Goal: Task Accomplishment & Management: Complete application form

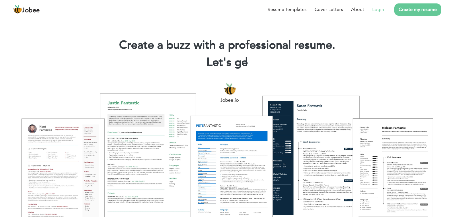
click at [376, 9] on link "Login" at bounding box center [378, 9] width 12 height 7
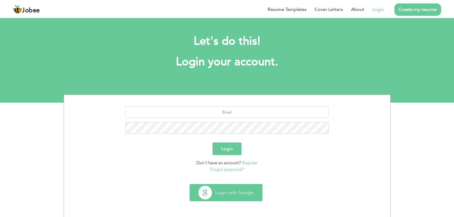
click at [217, 189] on button "Login with Google" at bounding box center [226, 192] width 72 height 17
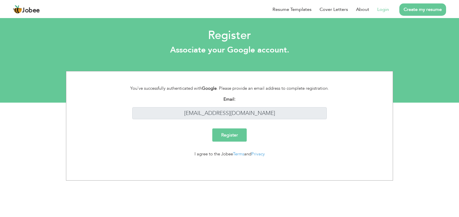
click at [235, 140] on input "Register" at bounding box center [229, 134] width 34 height 13
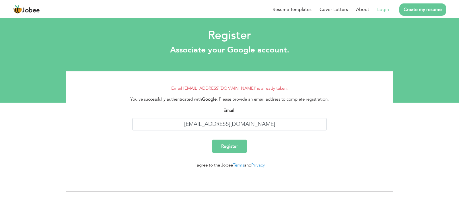
click at [389, 11] on li "Create my resume" at bounding box center [417, 9] width 57 height 15
click at [241, 166] on link "Terms" at bounding box center [238, 165] width 11 height 6
click at [387, 8] on link "Login" at bounding box center [383, 9] width 12 height 7
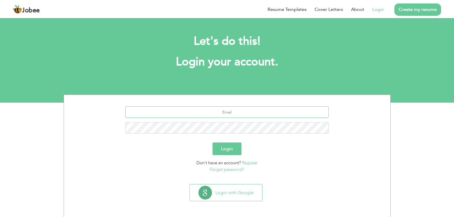
click at [254, 114] on input "text" at bounding box center [226, 111] width 203 height 11
type input "[EMAIL_ADDRESS][DOMAIN_NAME]"
click at [212, 142] on button "Login" at bounding box center [226, 148] width 29 height 13
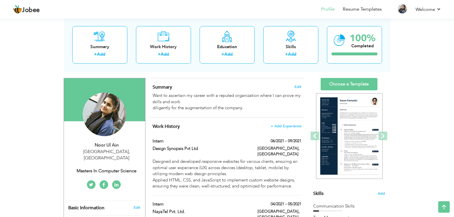
scroll to position [28, 0]
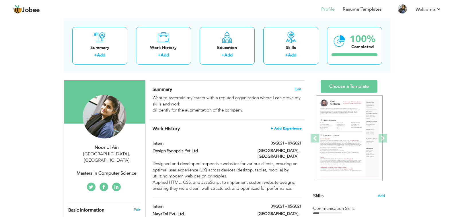
click at [278, 129] on span "+ Add Experience" at bounding box center [285, 128] width 31 height 4
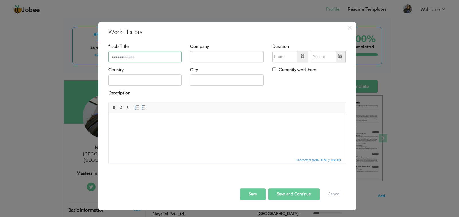
type input "aaaaaaaaaaaa"
drag, startPoint x: 144, startPoint y: 56, endPoint x: 94, endPoint y: 60, distance: 50.3
click at [94, 60] on div "× Work History * Job Title aaaaaaaaaaaa Company Duration Country City" at bounding box center [229, 108] width 459 height 217
click at [117, 57] on input "text" at bounding box center [144, 56] width 73 height 11
type input "T"
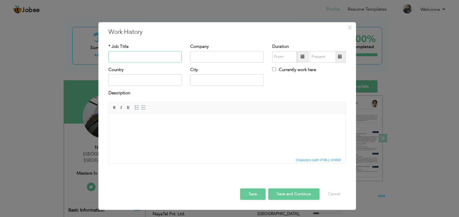
click at [146, 58] on input "text" at bounding box center [144, 56] width 73 height 11
click at [146, 57] on input "text" at bounding box center [144, 56] width 73 height 11
type input "t"
type input "T"
type input "M"
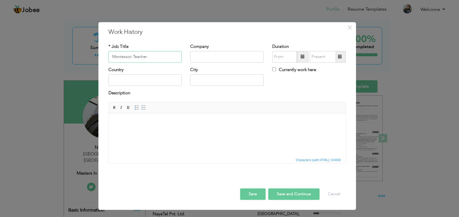
type input "Montessori Teacher"
click at [212, 58] on input "text" at bounding box center [226, 56] width 73 height 11
type input "Leads Grammar School"
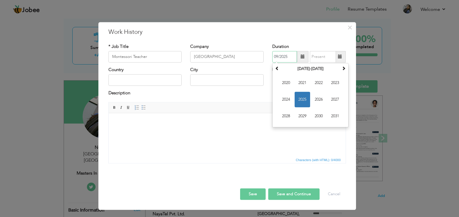
click at [289, 55] on input "09/2025" at bounding box center [284, 56] width 25 height 11
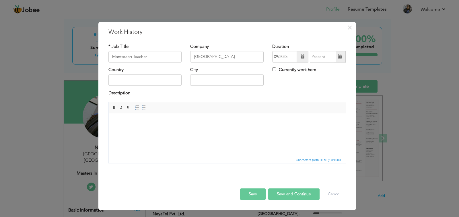
click at [302, 55] on span at bounding box center [302, 57] width 4 height 4
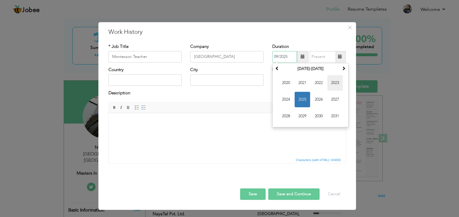
click at [333, 84] on span "2023" at bounding box center [334, 82] width 15 height 15
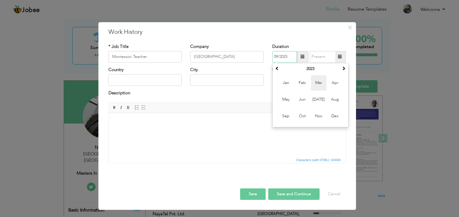
click at [324, 87] on span "Mar" at bounding box center [318, 82] width 15 height 15
type input "03/2023"
click at [341, 58] on span at bounding box center [340, 57] width 4 height 4
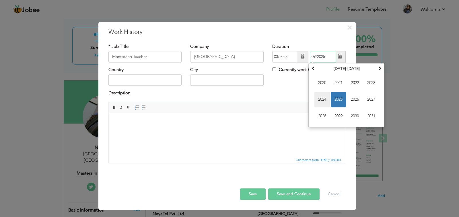
click at [326, 102] on span "2024" at bounding box center [321, 99] width 15 height 15
click at [379, 70] on span at bounding box center [380, 68] width 4 height 4
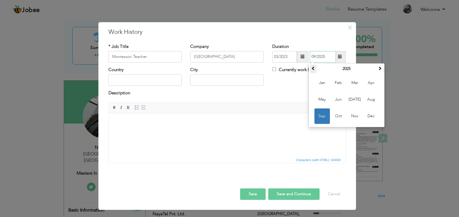
click at [316, 69] on th at bounding box center [313, 69] width 7 height 9
click at [367, 117] on span "Dec" at bounding box center [370, 115] width 15 height 15
type input "12/2024"
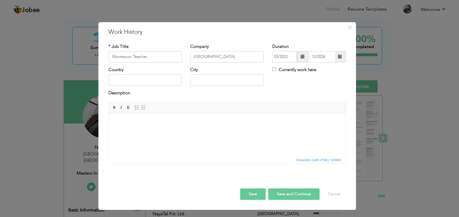
click at [301, 58] on span at bounding box center [302, 57] width 4 height 4
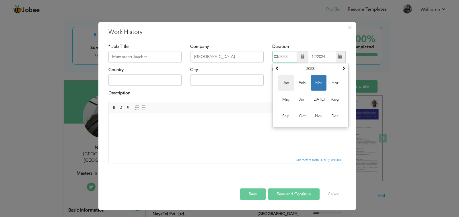
click at [292, 81] on span "Jan" at bounding box center [285, 82] width 15 height 15
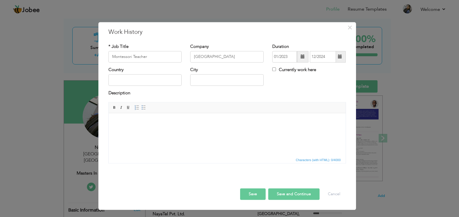
click at [340, 58] on span at bounding box center [340, 57] width 4 height 4
click at [302, 56] on span at bounding box center [302, 57] width 4 height 4
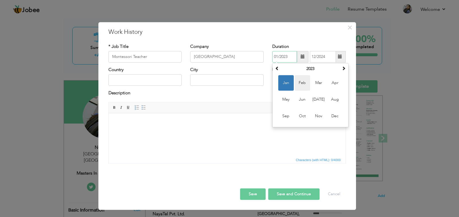
click at [305, 80] on span "Feb" at bounding box center [301, 82] width 15 height 15
type input "02/2023"
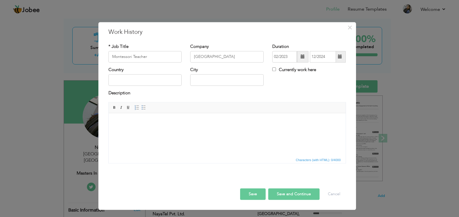
click at [339, 59] on span at bounding box center [339, 56] width 11 height 11
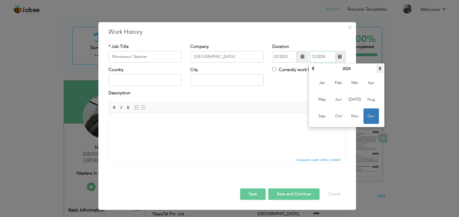
click at [376, 68] on th at bounding box center [379, 69] width 7 height 9
click at [351, 81] on span "Mar" at bounding box center [354, 82] width 15 height 15
type input "03/2025"
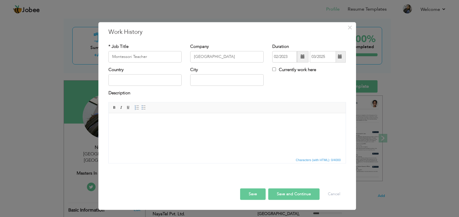
click at [302, 58] on span at bounding box center [302, 57] width 4 height 4
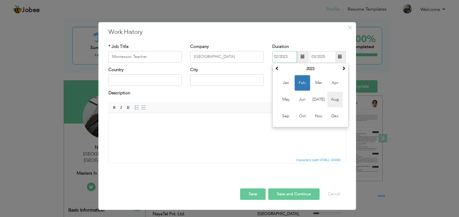
click at [327, 97] on span "Aug" at bounding box center [334, 99] width 15 height 15
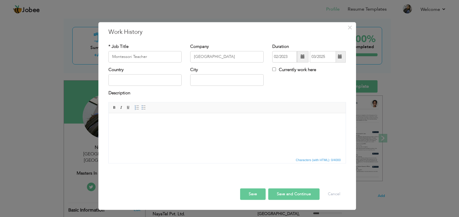
type input "08/2023"
click at [142, 80] on input "text" at bounding box center [144, 80] width 73 height 11
type input "Pakistan"
click at [199, 80] on input "text" at bounding box center [226, 80] width 73 height 11
type input "Islamabad"
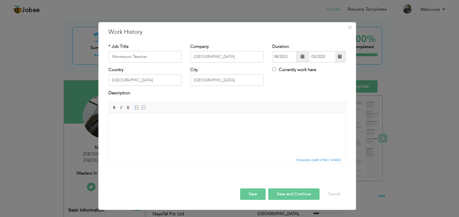
click at [157, 130] on html at bounding box center [226, 121] width 237 height 17
click at [140, 130] on html at bounding box center [226, 121] width 237 height 17
click at [232, 122] on body "Created a developmentally appopriate,engaging learning environment." at bounding box center [226, 125] width 225 height 12
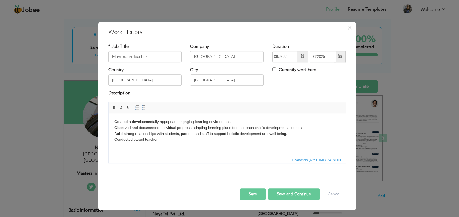
click at [144, 139] on body "Created a developmentally appopriate,engaging learning environment. Observed an…" at bounding box center [226, 134] width 225 height 30
click at [164, 141] on body "Created a developmentally appopriate,engaging learning environment. Observed an…" at bounding box center [226, 134] width 225 height 30
click at [207, 139] on body "Created a developmentally appopriate,engaging learning environment. Observed an…" at bounding box center [226, 134] width 225 height 30
click at [248, 139] on body "Created a developmentally appopriate,engaging learning environment. Observed an…" at bounding box center [226, 134] width 225 height 30
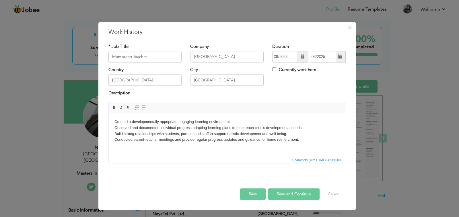
drag, startPoint x: 238, startPoint y: 134, endPoint x: 227, endPoint y: 134, distance: 11.2
click at [227, 134] on body "Created a developmentally appopriate,engaging learning environment. Observed an…" at bounding box center [226, 134] width 225 height 30
drag, startPoint x: 257, startPoint y: 134, endPoint x: 227, endPoint y: 133, distance: 29.8
click at [227, 133] on body "Created a developmentally appopriate,engaging learning environment. Observed an…" at bounding box center [226, 134] width 225 height 30
click at [246, 132] on body "Created a developmentally appopriate,engaging learning environment. Observed an…" at bounding box center [226, 134] width 225 height 30
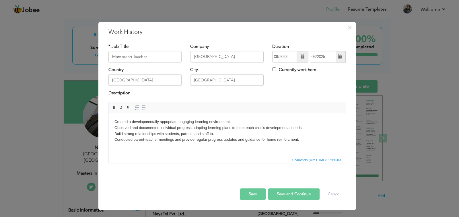
click at [114, 120] on html "Created a developmentally appopriate,engaging learning environment. Observed an…" at bounding box center [226, 133] width 237 height 41
click at [114, 127] on body "1. Created a developmentally appopriate,engaging learning environment. Observed…" at bounding box center [226, 134] width 225 height 30
click at [114, 133] on body "1. Created a developmentally appopriate,engaging learning environment. 2. Obser…" at bounding box center [226, 134] width 225 height 30
click at [114, 139] on body "1. Created a developmentally appopriate,engaging learning environment. 2. Obser…" at bounding box center [226, 134] width 225 height 30
click at [216, 133] on body "1. Created a developmentally appopriate,engaging learning environment. 2. Obser…" at bounding box center [226, 134] width 225 height 30
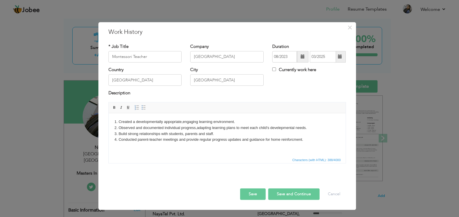
click at [257, 196] on button "Save" at bounding box center [253, 193] width 26 height 11
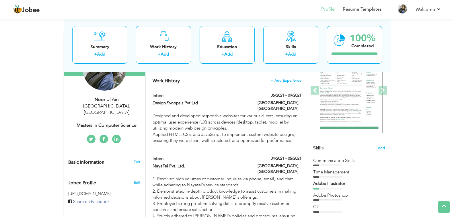
scroll to position [65, 0]
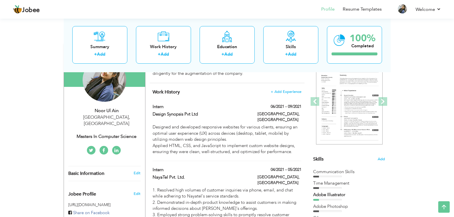
click at [246, 93] on h4 "Work History + Add Experience" at bounding box center [227, 92] width 149 height 6
click at [281, 91] on span "+ Add Experience" at bounding box center [285, 92] width 31 height 4
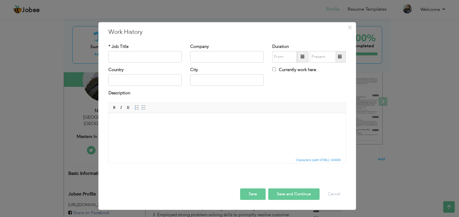
click at [282, 121] on body at bounding box center [226, 122] width 225 height 6
click at [348, 26] on span "×" at bounding box center [349, 27] width 5 height 10
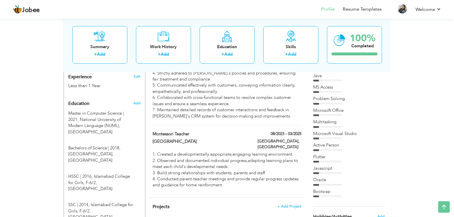
scroll to position [219, 0]
click at [237, 138] on label "Leads Grammar School" at bounding box center [201, 141] width 96 height 6
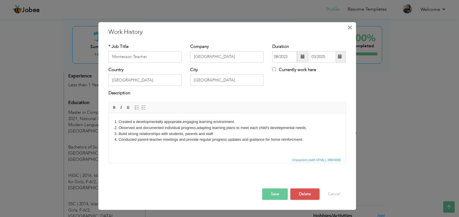
click at [349, 27] on span "×" at bounding box center [349, 27] width 5 height 10
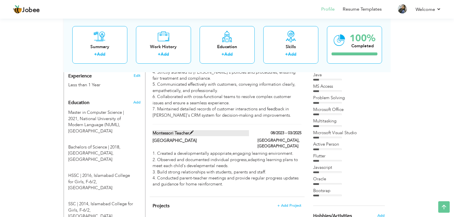
click at [192, 131] on span at bounding box center [191, 133] width 4 height 4
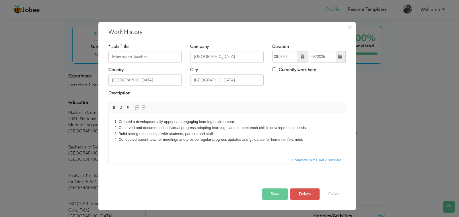
drag, startPoint x: 313, startPoint y: 142, endPoint x: 101, endPoint y: 122, distance: 212.6
click at [108, 122] on html "1. Created a developmentally appopriate,engaging learning environment. 2. Obser…" at bounding box center [226, 133] width 237 height 41
click at [351, 27] on span "×" at bounding box center [349, 27] width 5 height 10
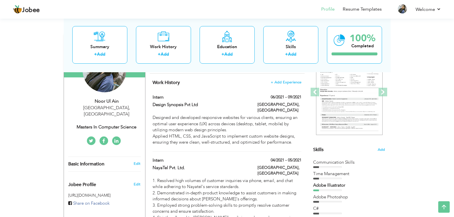
scroll to position [72, 0]
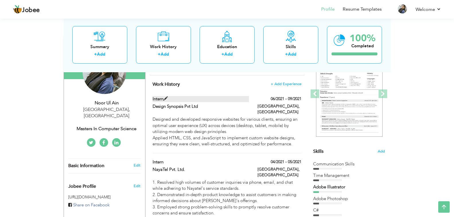
click at [165, 99] on span at bounding box center [165, 99] width 4 height 4
type input "Intern"
type input "Design Synopsis Pvt Ltd"
type input "06/2021"
type input "09/2021"
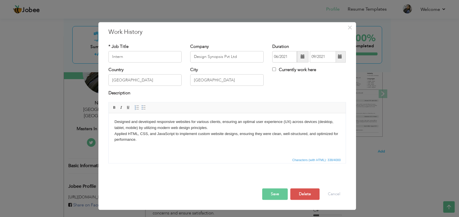
drag, startPoint x: 155, startPoint y: 146, endPoint x: 201, endPoint y: 224, distance: 91.5
click at [108, 113] on html "Designed and developed responsive websites for various clients, ensuring an opt…" at bounding box center [226, 130] width 237 height 35
click at [157, 148] on html "Designed and developed responsive websites for various clients, ensuring an opt…" at bounding box center [226, 130] width 237 height 35
click at [117, 117] on html "Designed and developed responsive websites for various clients, ensuring an opt…" at bounding box center [226, 130] width 237 height 35
click at [114, 120] on body "Designed and developed responsive websites for various clients, ensuring an opt…" at bounding box center [226, 131] width 225 height 24
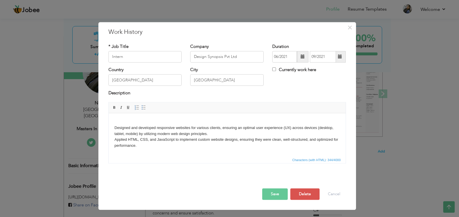
click at [122, 117] on html "​​​​​​​ Designed and developed responsive websites for various clients, ensurin…" at bounding box center [226, 133] width 237 height 41
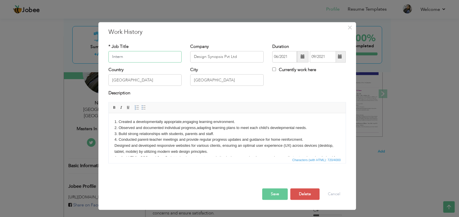
drag, startPoint x: 137, startPoint y: 54, endPoint x: 70, endPoint y: 66, distance: 68.4
click at [70, 66] on div "× Work History * Job Title Intern Company Design Synopsis Pvt Ltd 06/2021" at bounding box center [229, 108] width 459 height 217
type input "Montessori Teacher"
drag, startPoint x: 248, startPoint y: 57, endPoint x: 167, endPoint y: 60, distance: 81.5
click at [167, 60] on div "* Job Title Montessori Teacher Company Design Synopsis Pvt Ltd Duration 06/2021…" at bounding box center [227, 55] width 246 height 23
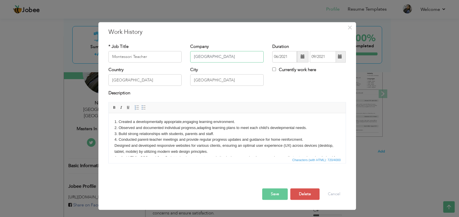
type input "Leads Grammar School"
click at [303, 56] on span at bounding box center [302, 57] width 4 height 4
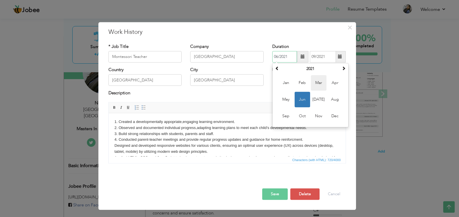
click at [320, 83] on span "Mar" at bounding box center [318, 82] width 15 height 15
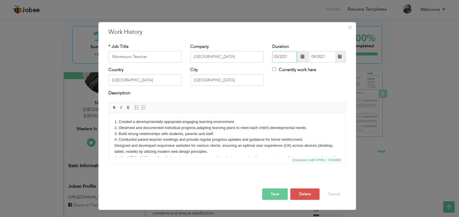
click at [288, 56] on input "03/2021" at bounding box center [284, 56] width 25 height 11
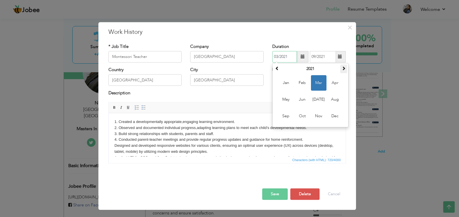
click at [345, 69] on span at bounding box center [343, 68] width 4 height 4
click at [322, 83] on span "Mar" at bounding box center [318, 82] width 15 height 15
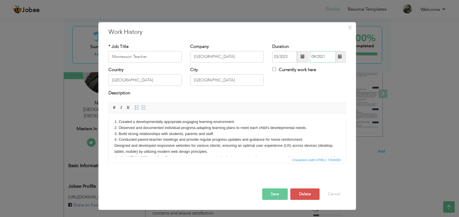
click at [327, 56] on input "09/2021" at bounding box center [323, 56] width 26 height 11
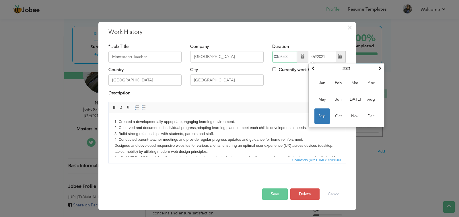
click at [277, 52] on input "03/2023" at bounding box center [284, 56] width 25 height 11
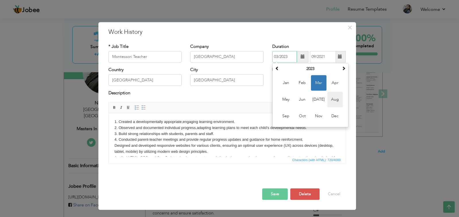
click at [332, 99] on span "Aug" at bounding box center [334, 99] width 15 height 15
type input "08/2023"
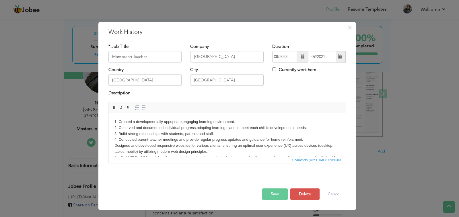
click at [338, 56] on span at bounding box center [340, 57] width 4 height 4
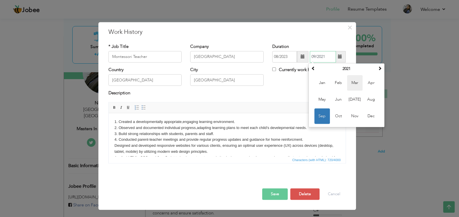
click at [353, 83] on span "Mar" at bounding box center [354, 82] width 15 height 15
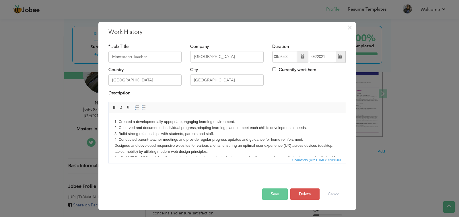
click at [341, 58] on span at bounding box center [340, 57] width 4 height 4
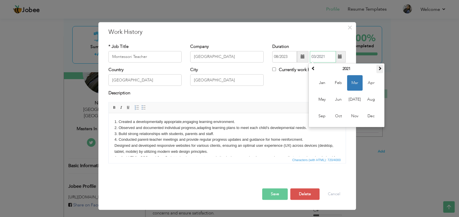
click at [380, 70] on span at bounding box center [380, 68] width 4 height 4
click at [356, 83] on span "Mar" at bounding box center [354, 82] width 15 height 15
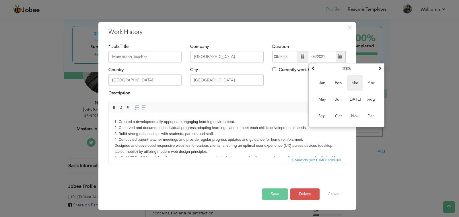
type input "03/2025"
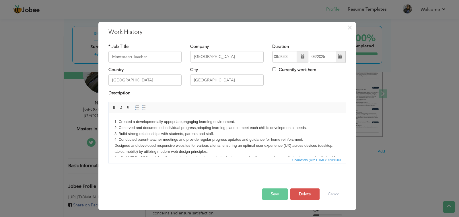
drag, startPoint x: 342, startPoint y: 135, endPoint x: 454, endPoint y: 259, distance: 167.9
click at [275, 194] on button "Save" at bounding box center [275, 193] width 26 height 11
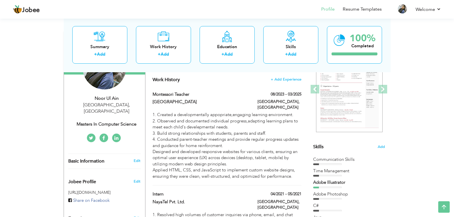
scroll to position [74, 0]
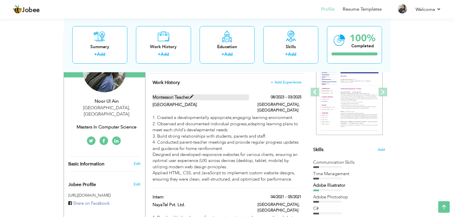
click at [191, 96] on span at bounding box center [191, 97] width 4 height 4
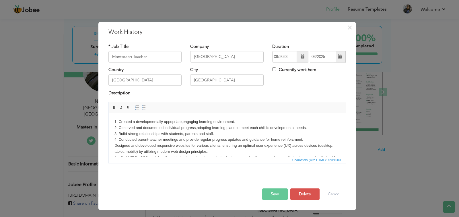
drag, startPoint x: 154, startPoint y: 148, endPoint x: 114, endPoint y: 130, distance: 44.5
click at [114, 130] on html "1. Created a developmentally appopriate,engaging learning environment. 2. Obser…" at bounding box center [226, 142] width 237 height 59
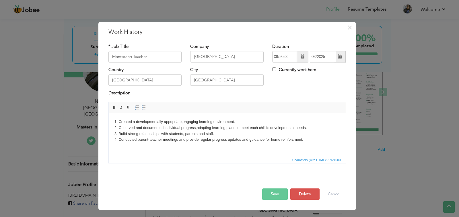
click at [275, 190] on button "Save" at bounding box center [275, 193] width 26 height 11
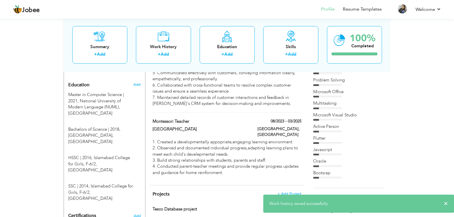
scroll to position [242, 0]
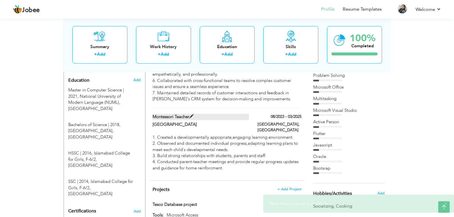
click at [191, 114] on span at bounding box center [191, 116] width 4 height 4
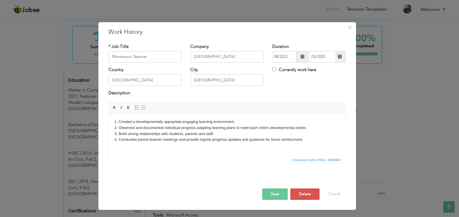
drag, startPoint x: 308, startPoint y: 138, endPoint x: 83, endPoint y: 84, distance: 230.5
click at [108, 113] on html "1. Created a developmentally appopriate,engaging learning environment. 2. Obser…" at bounding box center [226, 133] width 237 height 41
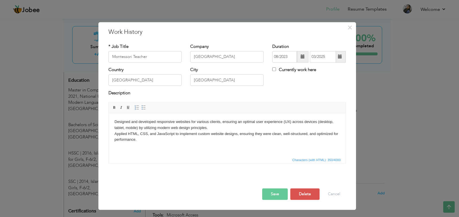
click at [114, 122] on html "Designed and developed responsive websites for various clients, ensuring an opt…" at bounding box center [226, 133] width 237 height 41
click at [114, 132] on body "1. Designed and developed responsive websites for various clients, ensuring an …" at bounding box center [226, 134] width 225 height 30
drag, startPoint x: 152, startPoint y: 57, endPoint x: 64, endPoint y: 62, distance: 88.4
click at [64, 62] on div "× Work History * Job Title Montessori Teacher Company Leads Grammar School Dura…" at bounding box center [229, 108] width 459 height 217
type input "Intern"
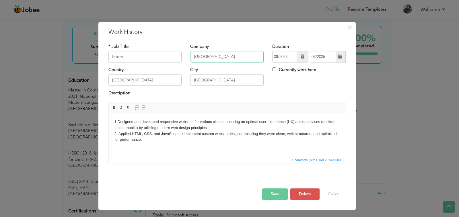
drag, startPoint x: 244, startPoint y: 56, endPoint x: 151, endPoint y: 64, distance: 93.6
click at [151, 64] on div "* Job Title Intern Company Leads Grammar School Duration 08/2023 03/2025 Curren…" at bounding box center [227, 55] width 246 height 23
type input "Design Synopsis"
click at [301, 55] on span at bounding box center [302, 57] width 4 height 4
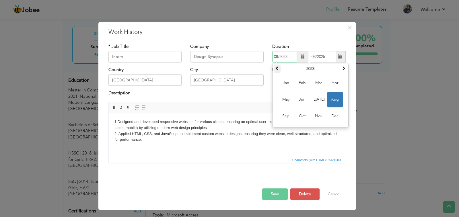
click at [276, 68] on span at bounding box center [277, 68] width 4 height 4
click at [277, 69] on span at bounding box center [277, 68] width 4 height 4
click at [287, 116] on span "Sep" at bounding box center [285, 115] width 15 height 15
type input "09/2021"
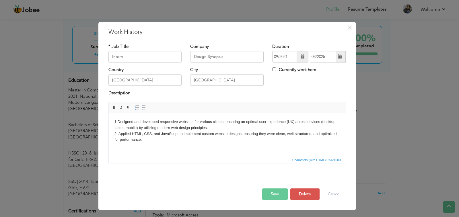
click at [341, 56] on span at bounding box center [340, 57] width 4 height 4
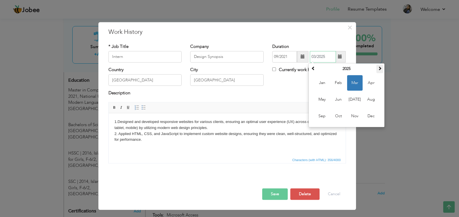
click at [378, 69] on span at bounding box center [380, 68] width 4 height 4
click at [316, 70] on th at bounding box center [313, 69] width 7 height 9
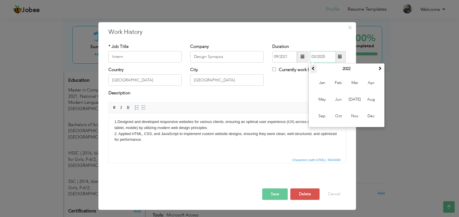
click at [316, 70] on th at bounding box center [313, 69] width 7 height 9
click at [313, 67] on span at bounding box center [313, 68] width 4 height 4
click at [312, 69] on span at bounding box center [313, 68] width 4 height 4
click at [382, 69] on span at bounding box center [380, 68] width 4 height 4
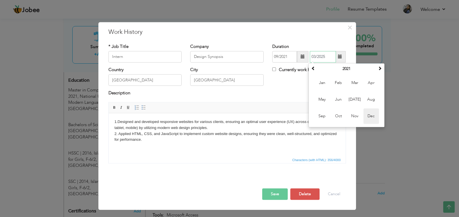
click at [370, 117] on span "Dec" at bounding box center [370, 115] width 15 height 15
type input "12/2021"
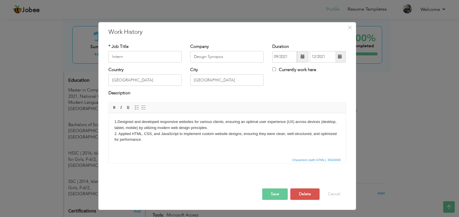
click at [271, 193] on button "Save" at bounding box center [275, 193] width 26 height 11
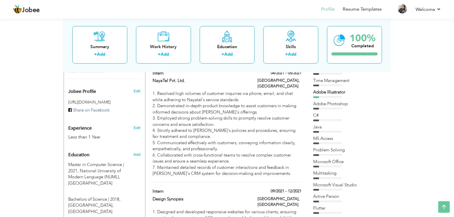
scroll to position [147, 0]
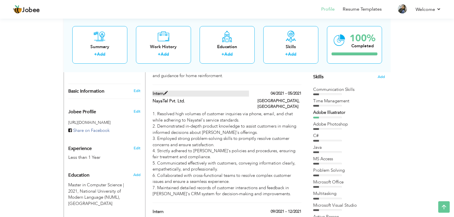
click at [165, 91] on span at bounding box center [165, 93] width 4 height 4
type input "NayaTel Pvt. Ltd."
type input "04/2021"
type input "05/2021"
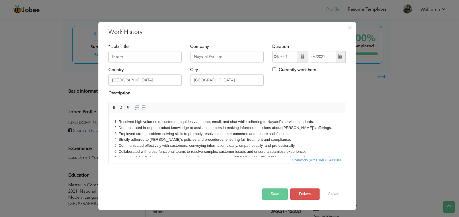
drag, startPoint x: 114, startPoint y: 121, endPoint x: 461, endPoint y: 272, distance: 378.6
click at [345, 159] on html "1. Resolved high volumes of customer inquiries via phone, email, and chat while…" at bounding box center [226, 142] width 237 height 59
click at [311, 194] on button "Delete" at bounding box center [304, 193] width 29 height 11
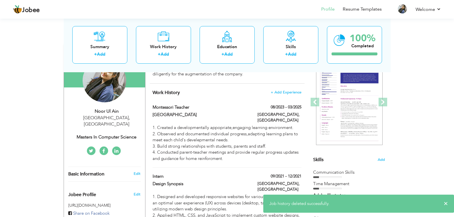
scroll to position [59, 0]
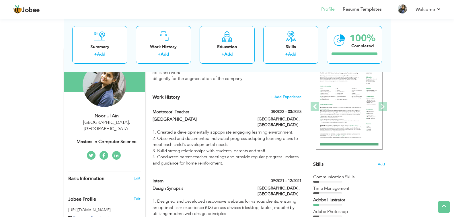
click at [189, 102] on div "Work History + Add Experience Montessori Teacher 08/2023 - 03/2025 Montessori T…" at bounding box center [227, 163] width 155 height 150
click at [275, 97] on span "+ Add Experience" at bounding box center [285, 97] width 31 height 4
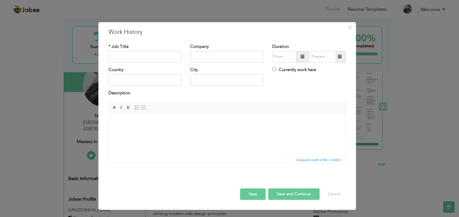
click at [157, 130] on html at bounding box center [226, 121] width 237 height 17
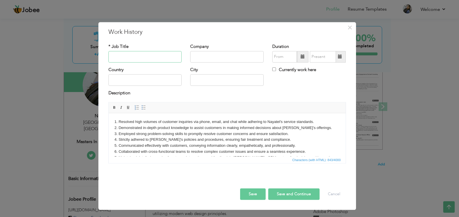
click at [139, 54] on input "text" at bounding box center [144, 56] width 73 height 11
type input "Intern"
click at [201, 57] on input "text" at bounding box center [226, 56] width 73 height 11
type input "Nayatel Pvt Ltd"
click at [303, 53] on span at bounding box center [302, 56] width 11 height 11
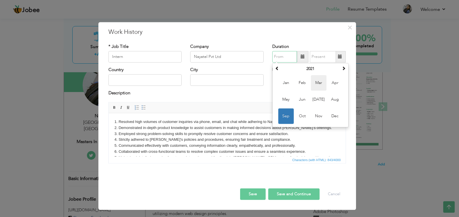
click at [319, 83] on span "Mar" at bounding box center [318, 82] width 15 height 15
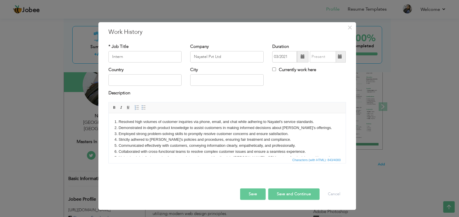
click at [304, 56] on span at bounding box center [302, 57] width 4 height 4
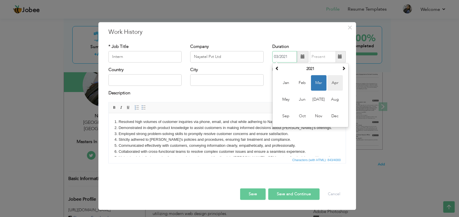
click at [335, 79] on span "Apr" at bounding box center [334, 82] width 15 height 15
type input "04/2021"
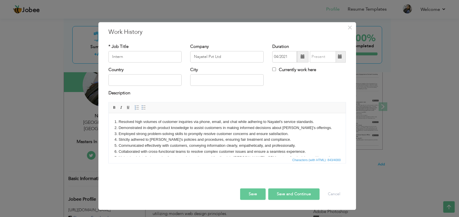
click at [338, 58] on span at bounding box center [340, 57] width 4 height 4
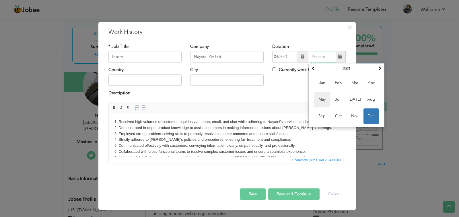
click at [323, 95] on span "May" at bounding box center [321, 99] width 15 height 15
type input "05/2021"
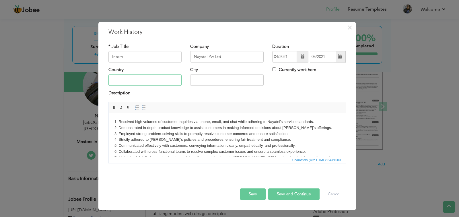
click at [151, 83] on input "text" at bounding box center [144, 80] width 73 height 11
type input "Pakistan"
click at [205, 81] on input "text" at bounding box center [226, 80] width 73 height 11
type input "Islamabad"
click at [254, 191] on button "Save" at bounding box center [253, 193] width 26 height 11
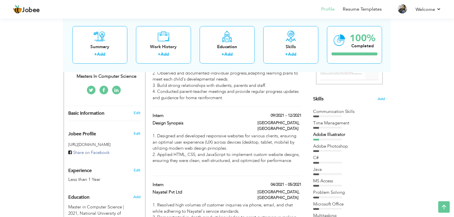
scroll to position [123, 0]
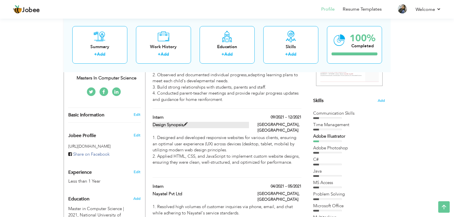
click at [186, 122] on span at bounding box center [185, 124] width 4 height 4
type input "Design Synopsis"
type input "09/2021"
type input "12/2021"
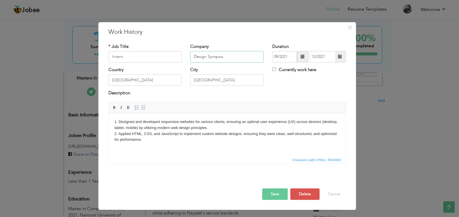
click at [227, 58] on input "Design Synopsis" at bounding box center [226, 56] width 73 height 11
type input "Design Synopsis Pvt Ltd"
click at [272, 199] on button "Save" at bounding box center [275, 193] width 26 height 11
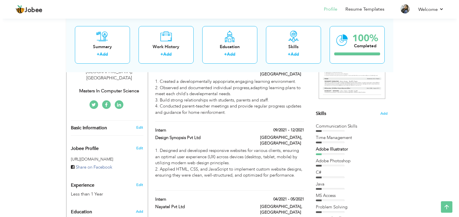
scroll to position [135, 0]
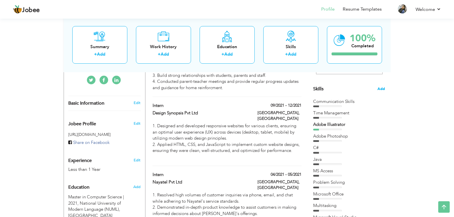
click at [381, 88] on span "Add" at bounding box center [380, 88] width 7 height 5
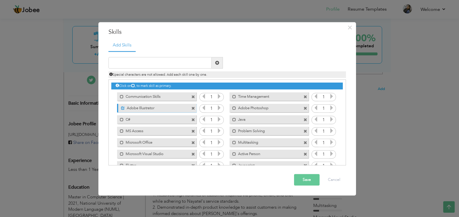
drag, startPoint x: 343, startPoint y: 92, endPoint x: 346, endPoint y: 130, distance: 38.2
click at [346, 130] on div "Add Skills Duplicate entry 1 1 1 1 C# 1 1" at bounding box center [227, 104] width 246 height 131
click at [133, 59] on input "text" at bounding box center [159, 62] width 103 height 11
click at [122, 95] on span at bounding box center [122, 97] width 4 height 4
click at [150, 60] on input "text" at bounding box center [159, 62] width 103 height 11
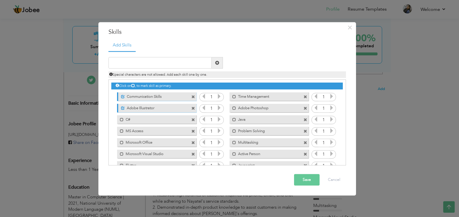
click at [344, 87] on div "Click on , to mark skill as primary." at bounding box center [226, 123] width 237 height 86
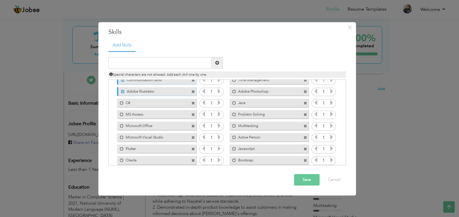
scroll to position [24, 0]
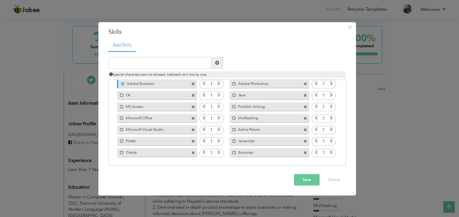
click at [192, 140] on span at bounding box center [193, 142] width 4 height 4
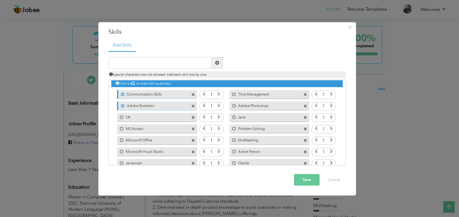
scroll to position [0, 0]
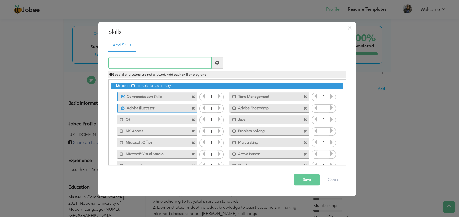
click at [176, 61] on input "text" at bounding box center [159, 62] width 103 height 11
drag, startPoint x: 345, startPoint y: 105, endPoint x: 347, endPoint y: 110, distance: 4.8
click at [347, 110] on div "Add Skills Duplicate entry 1 1 1 1 C# 1 1" at bounding box center [227, 104] width 246 height 131
click at [234, 97] on span at bounding box center [234, 97] width 4 height 4
click at [233, 132] on span at bounding box center [234, 131] width 4 height 4
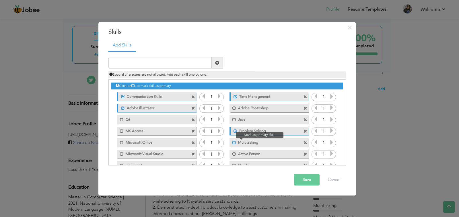
click at [233, 142] on span at bounding box center [234, 143] width 4 height 4
click at [233, 153] on span at bounding box center [234, 154] width 4 height 4
click at [297, 178] on button "Save" at bounding box center [307, 179] width 26 height 11
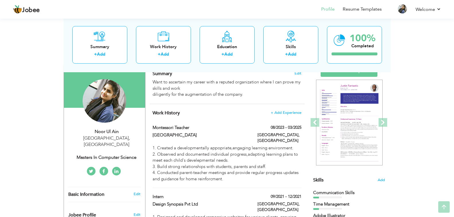
scroll to position [45, 0]
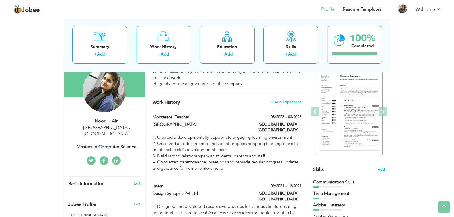
scroll to position [0, 0]
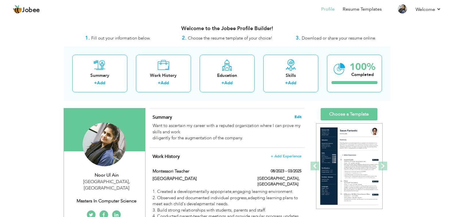
click at [298, 117] on span "Edit" at bounding box center [297, 117] width 7 height 4
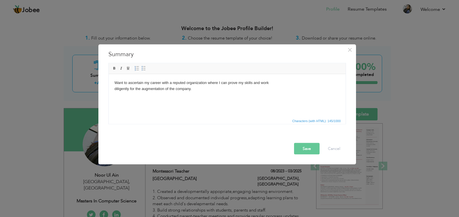
click at [113, 93] on html "Want to ascertain my career with a reputed organization where I can prove my sk…" at bounding box center [226, 86] width 237 height 24
click at [299, 150] on button "Save" at bounding box center [307, 148] width 26 height 11
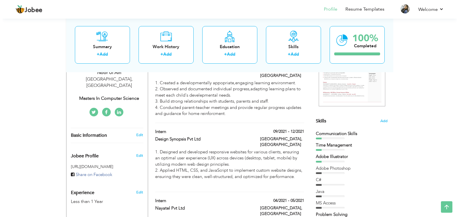
scroll to position [103, 0]
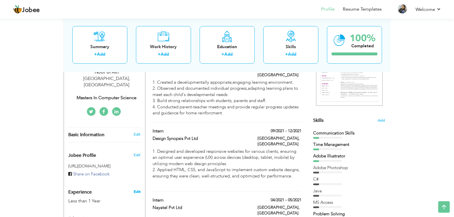
click at [136, 189] on link "Edit" at bounding box center [137, 191] width 7 height 5
type input "Noor Ul"
type input "Ain"
type input "+923155118106"
select select "number:166"
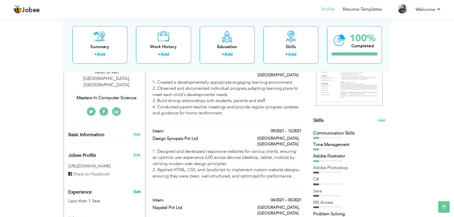
type input "Islamabad"
select select "number:2"
type input "Masters in Computer Science"
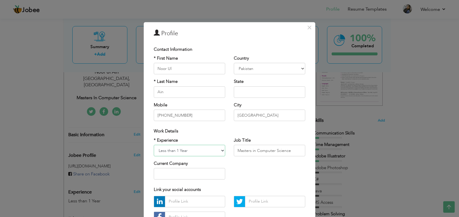
click at [215, 149] on select "Entry Level Less than 1 Year 1 Year 2 Years 3 Years 4 Years 5 Years 6 Years 7 Y…" at bounding box center [189, 150] width 71 height 11
click at [154, 145] on select "Entry Level Less than 1 Year 1 Year 2 Years 3 Years 4 Years 5 Years 6 Years 7 Y…" at bounding box center [189, 150] width 71 height 11
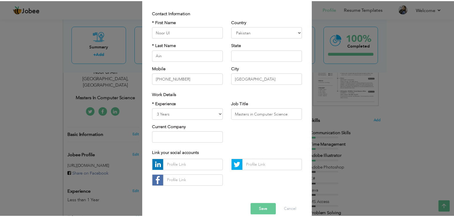
scroll to position [45, 0]
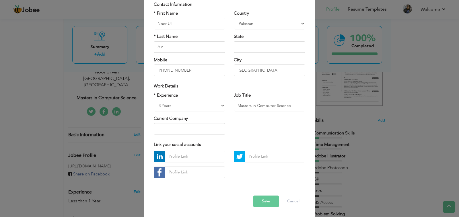
click at [259, 199] on button "Save" at bounding box center [266, 201] width 26 height 11
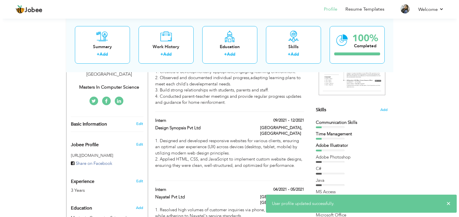
scroll to position [115, 0]
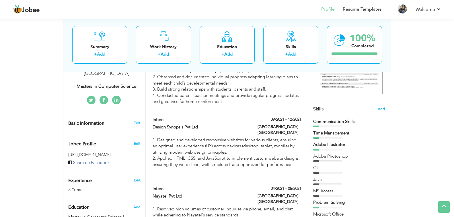
click at [140, 178] on link "Edit" at bounding box center [137, 180] width 7 height 5
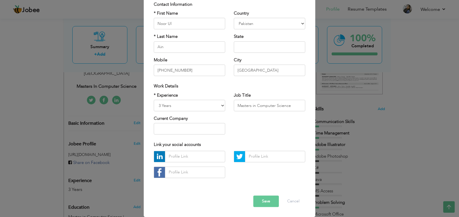
scroll to position [0, 0]
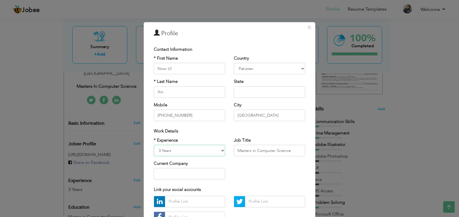
click at [192, 147] on select "Entry Level Less than 1 Year 1 Year 2 Years 3 Years 4 Years 5 Years 6 Years 7 Y…" at bounding box center [189, 150] width 71 height 11
select select "number:4"
click at [154, 145] on select "Entry Level Less than 1 Year 1 Year 2 Years 3 Years 4 Years 5 Years 6 Years 7 Y…" at bounding box center [189, 150] width 71 height 11
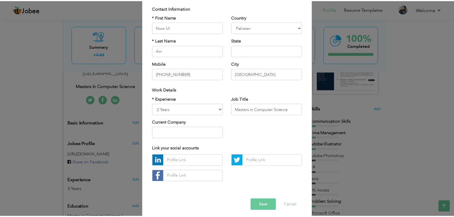
scroll to position [45, 0]
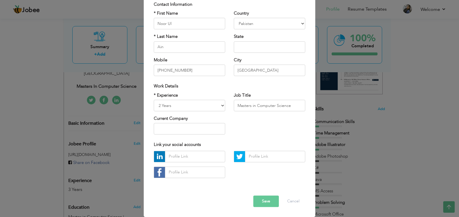
click at [258, 202] on button "Save" at bounding box center [266, 201] width 26 height 11
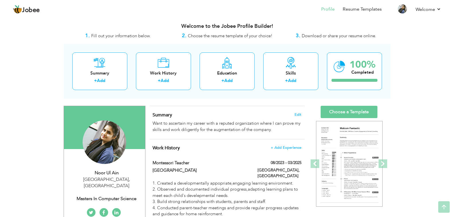
scroll to position [0, 0]
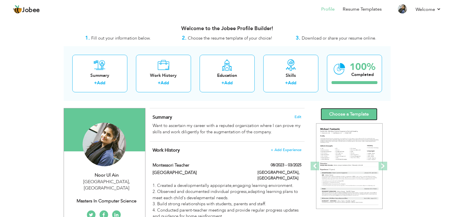
click at [364, 110] on link "Choose a Template" at bounding box center [349, 114] width 57 height 12
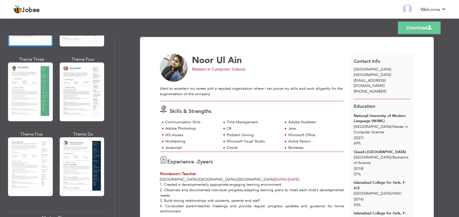
scroll to position [96, 0]
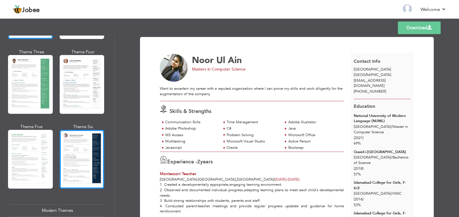
click at [72, 139] on div at bounding box center [82, 159] width 45 height 59
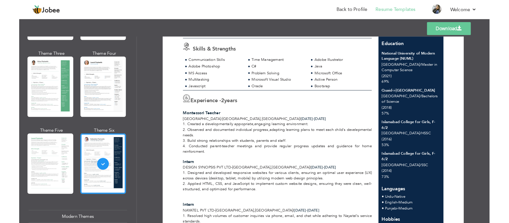
scroll to position [0, 0]
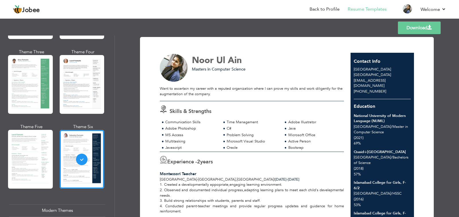
click at [424, 26] on link "Download" at bounding box center [419, 28] width 43 height 13
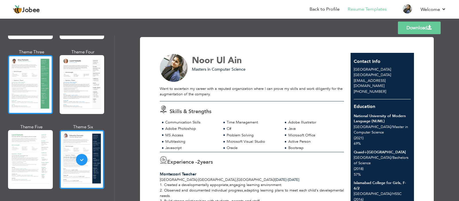
click at [30, 84] on div at bounding box center [30, 84] width 45 height 59
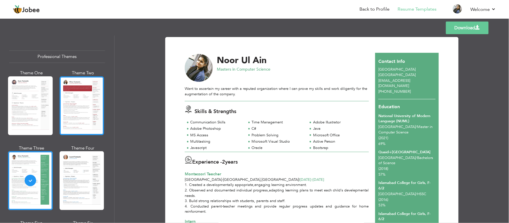
click at [79, 111] on div at bounding box center [82, 105] width 45 height 59
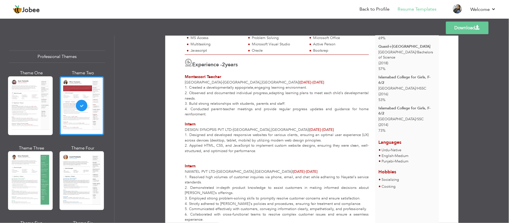
scroll to position [99, 0]
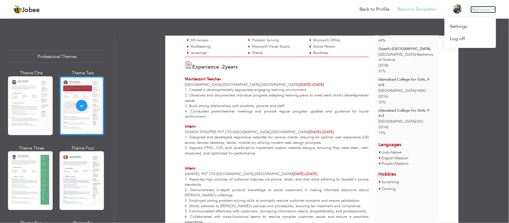
click at [458, 9] on link "Welcome" at bounding box center [484, 9] width 26 height 7
click at [458, 39] on link "Log off" at bounding box center [471, 39] width 52 height 12
